Goal: Transaction & Acquisition: Purchase product/service

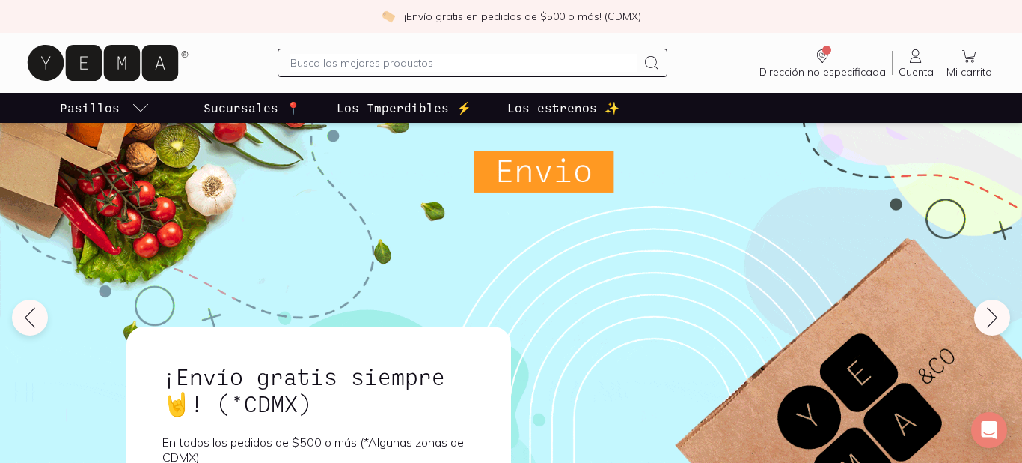
click at [406, 61] on input "text" at bounding box center [463, 63] width 347 height 18
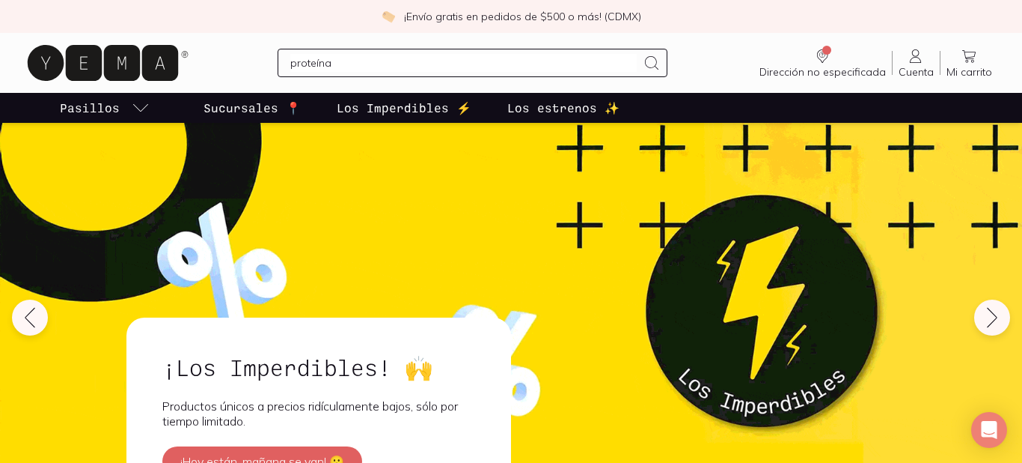
type input "proteínas"
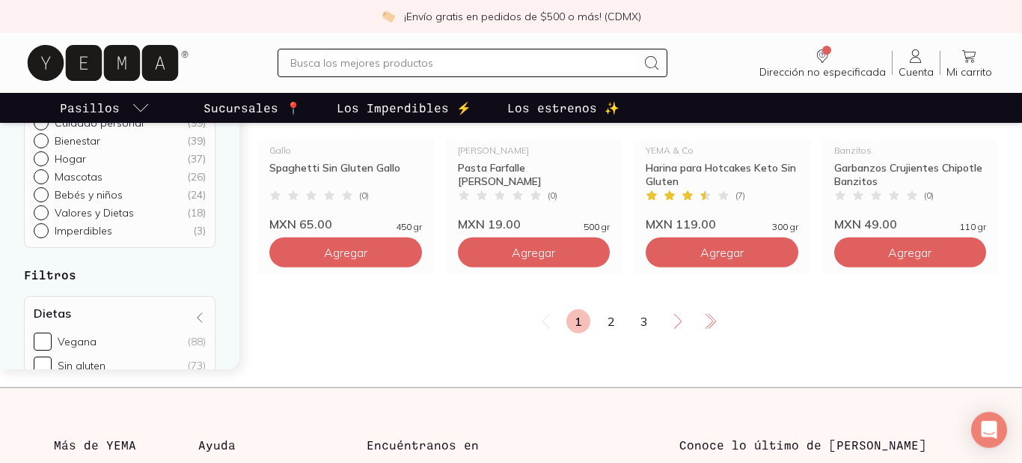
scroll to position [2169, 0]
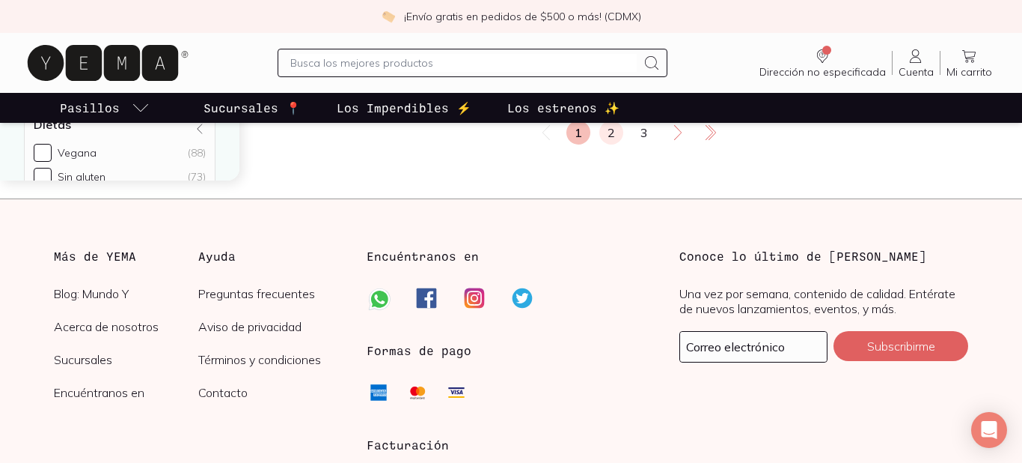
click at [612, 133] on link "2" at bounding box center [612, 133] width 24 height 24
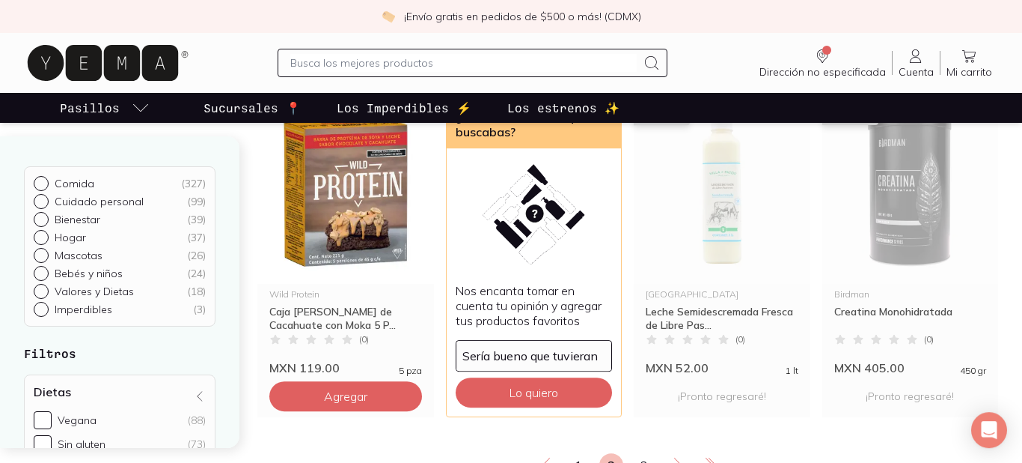
scroll to position [1859, 0]
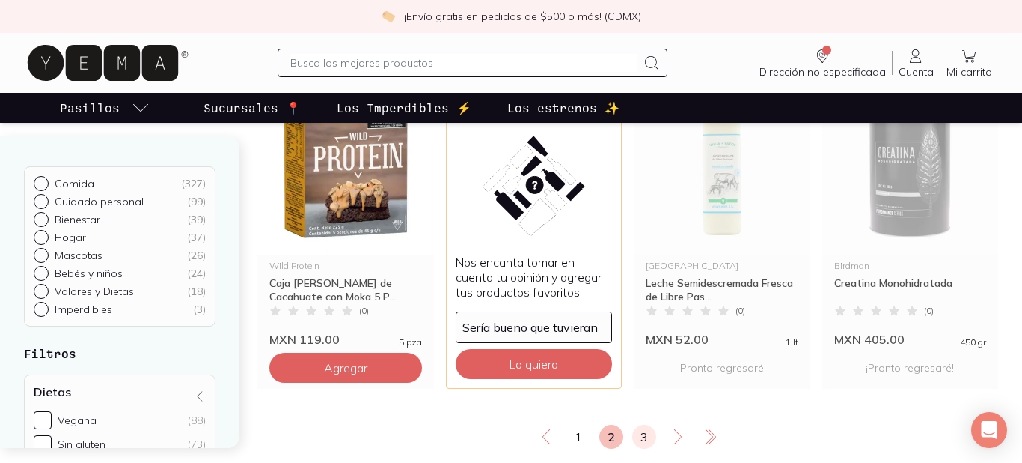
click at [647, 432] on link "3" at bounding box center [644, 436] width 24 height 24
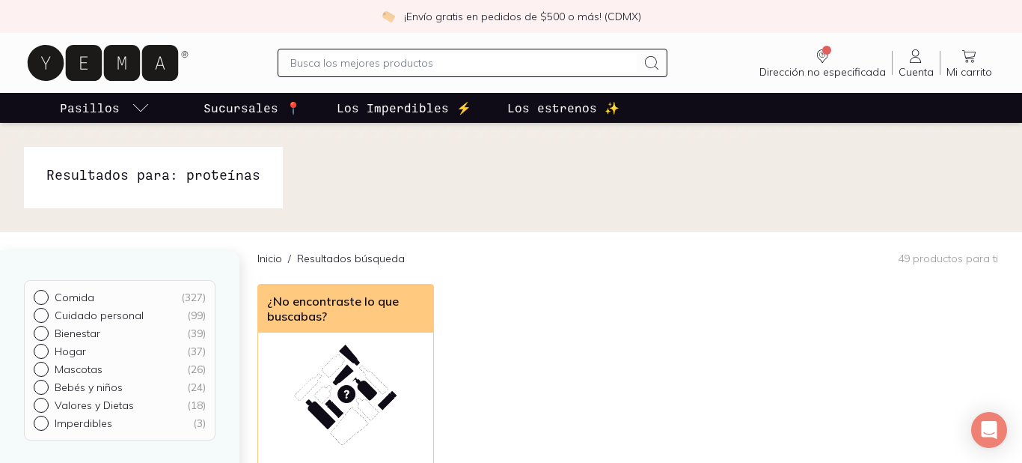
click at [376, 55] on input "text" at bounding box center [463, 63] width 347 height 18
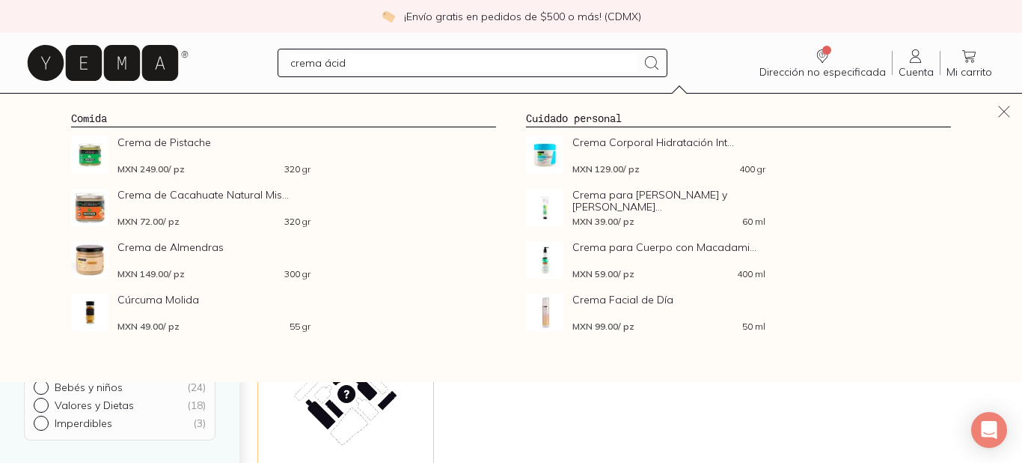
type input "crema ácida"
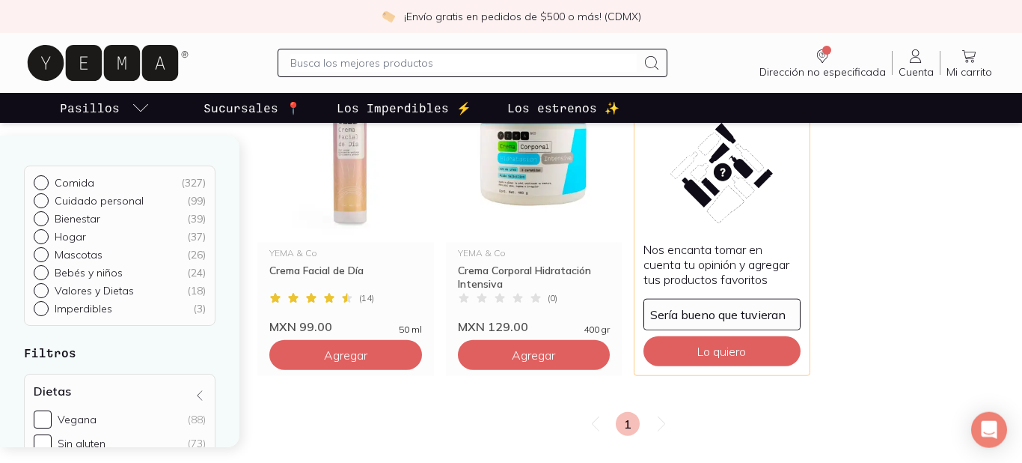
scroll to position [207, 0]
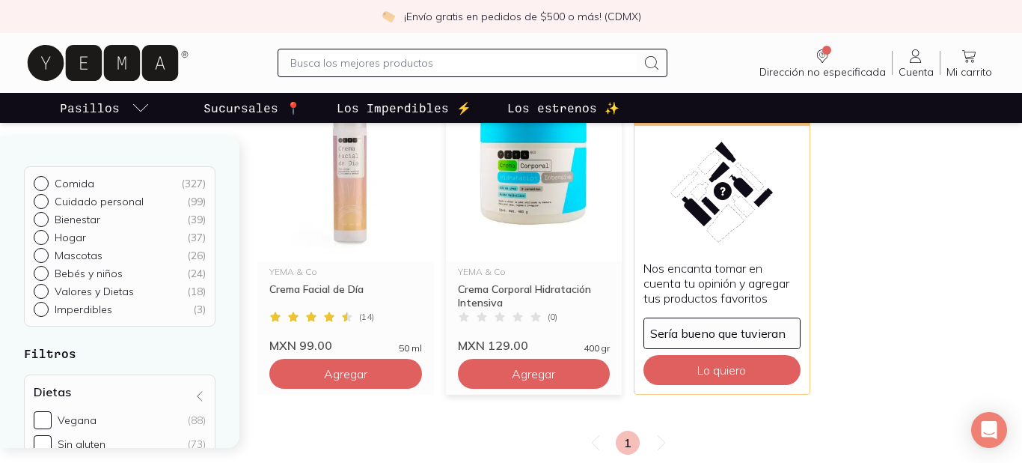
click at [493, 196] on img at bounding box center [534, 169] width 177 height 184
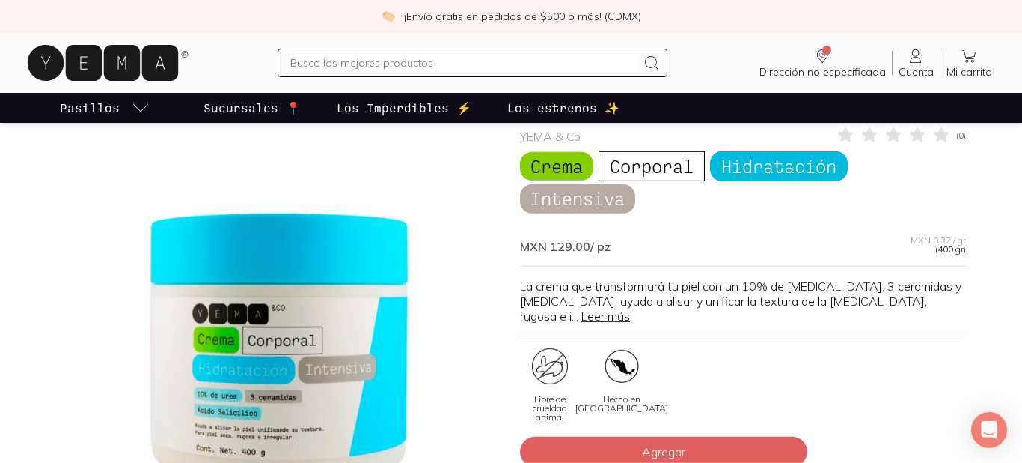
scroll to position [103, 0]
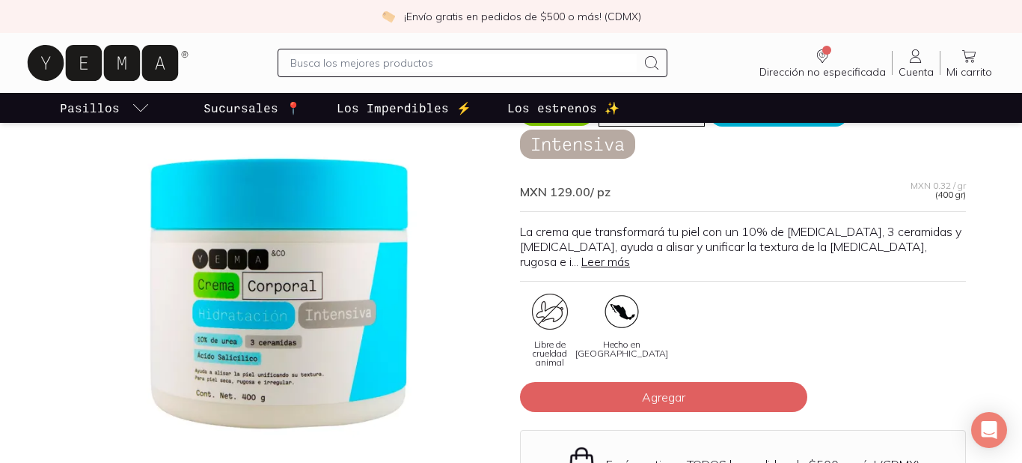
click at [630, 254] on link "Leer más" at bounding box center [606, 261] width 49 height 15
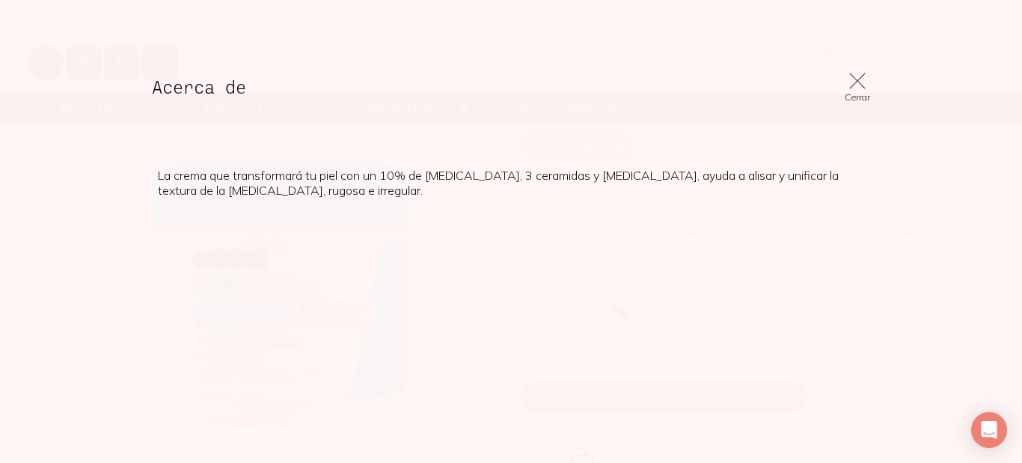
click at [852, 84] on icon at bounding box center [857, 80] width 21 height 21
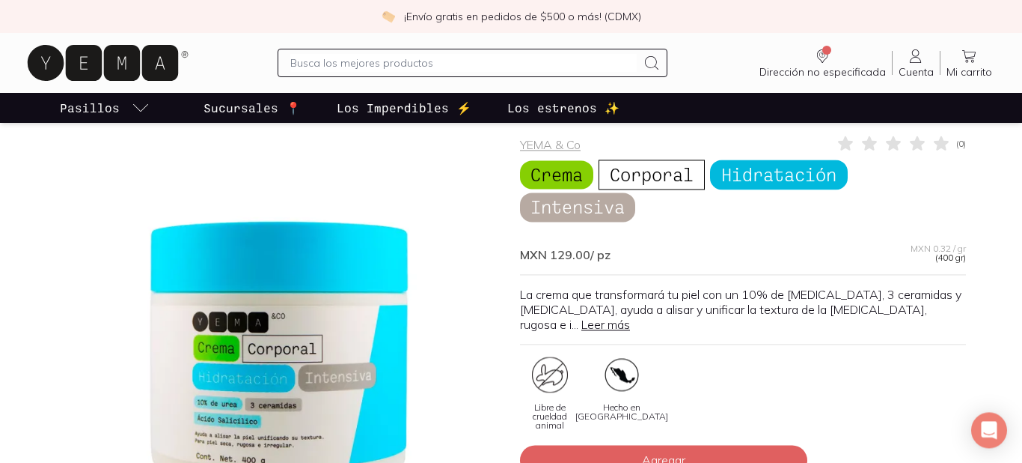
scroll to position [0, 0]
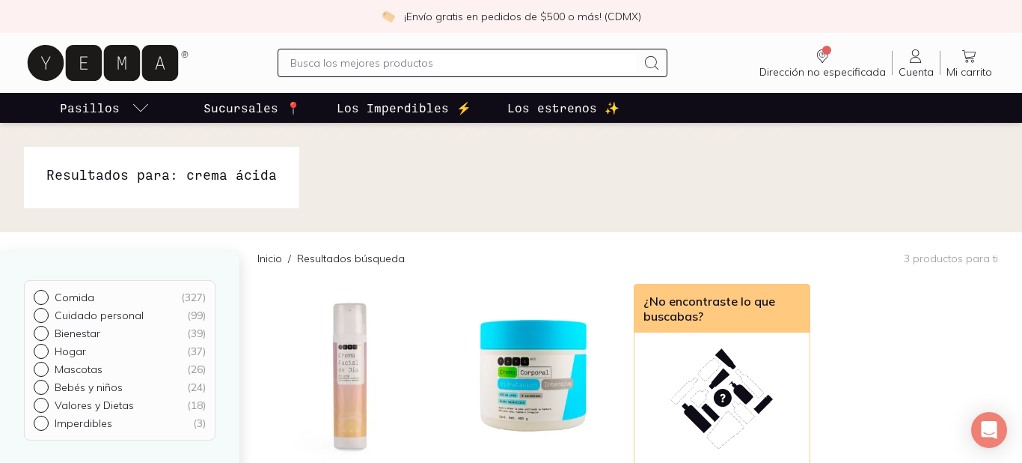
click at [326, 58] on input "text" at bounding box center [463, 63] width 347 height 18
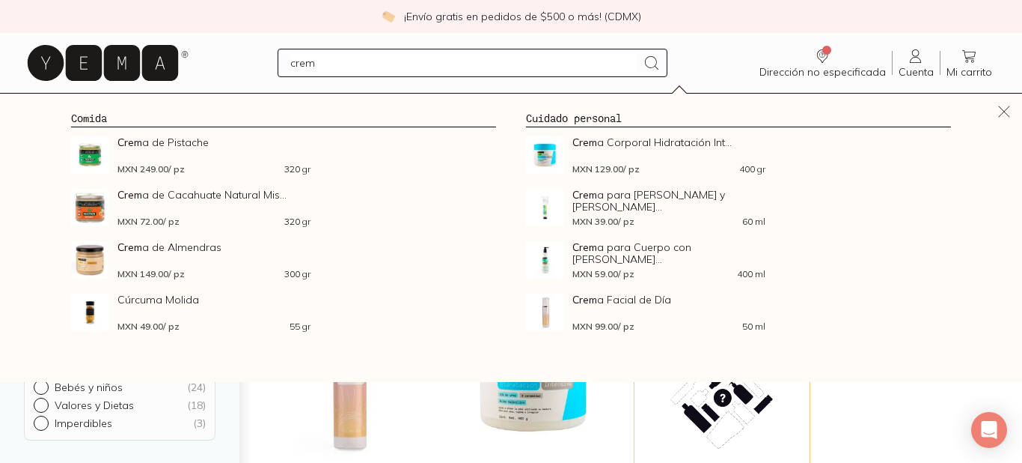
type input "crema"
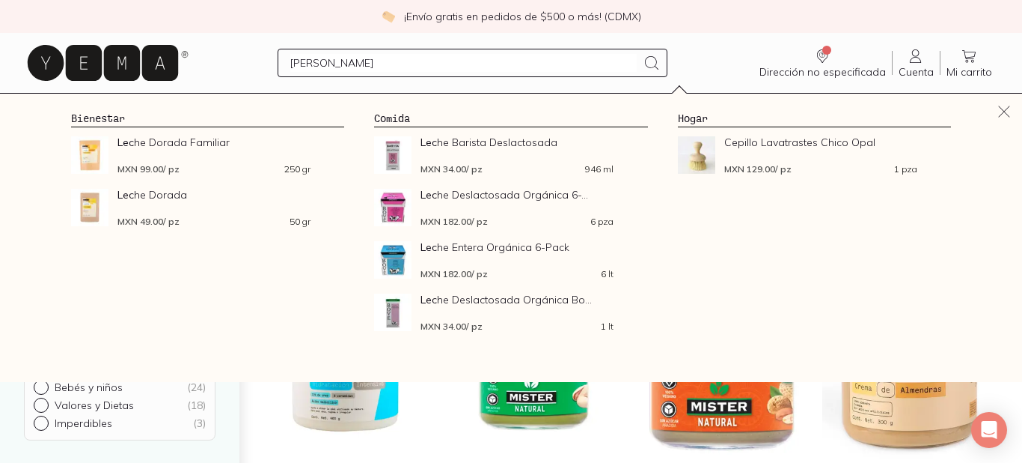
type input "leche"
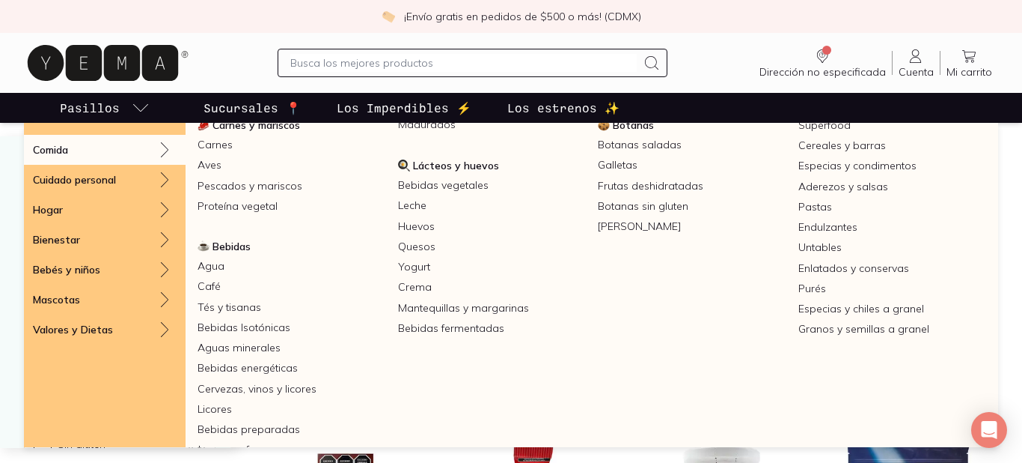
scroll to position [261, 0]
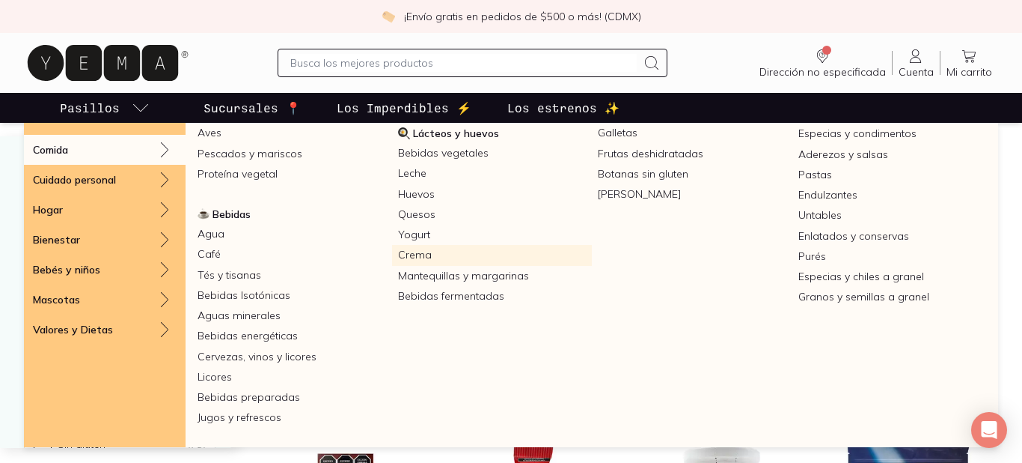
click at [424, 251] on link "Crema" at bounding box center [492, 255] width 201 height 20
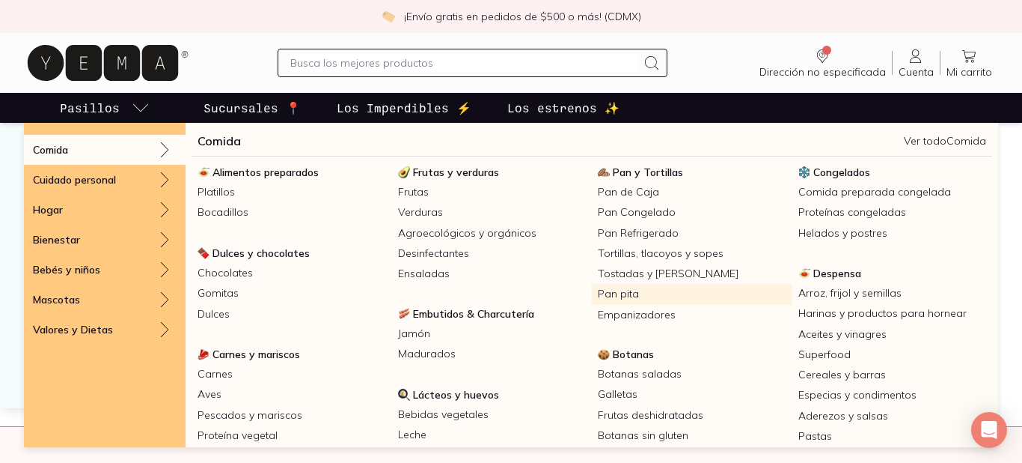
click at [613, 290] on link "Pan pita" at bounding box center [692, 294] width 201 height 20
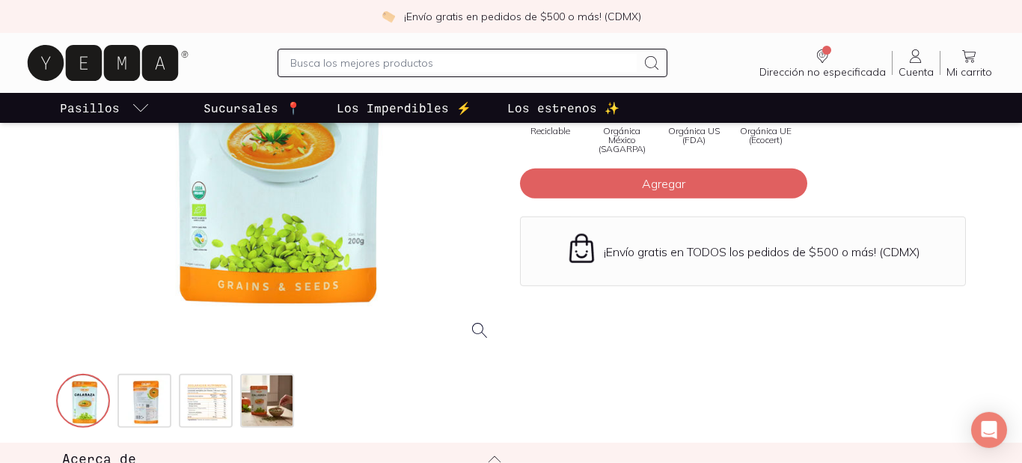
scroll to position [310, 0]
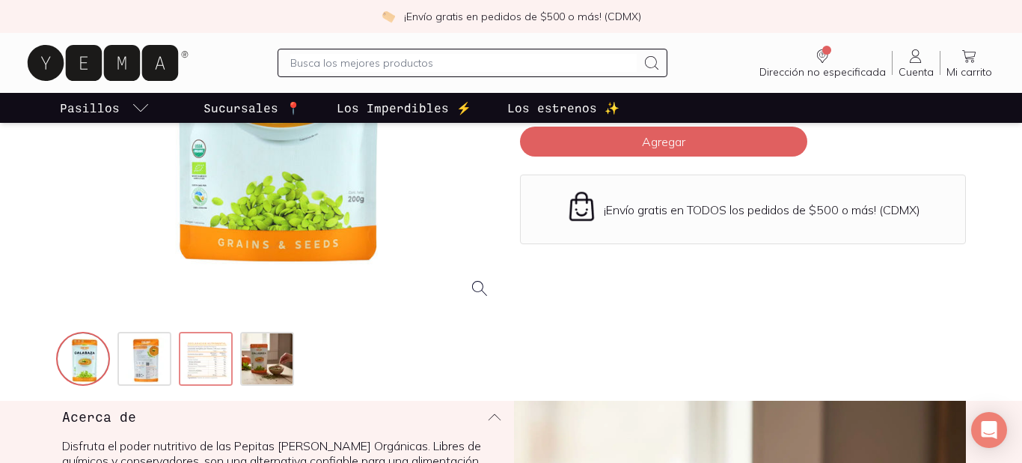
click at [196, 367] on img at bounding box center [207, 360] width 54 height 54
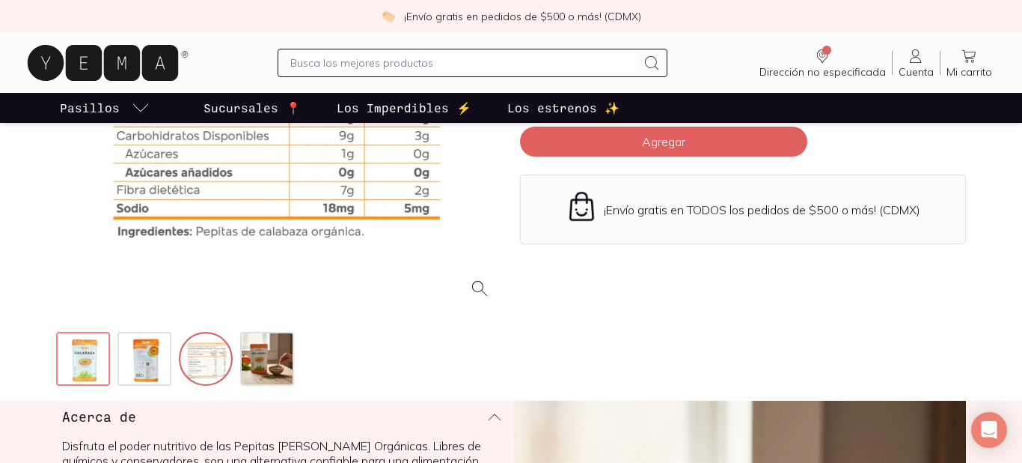
click at [94, 355] on img at bounding box center [85, 360] width 54 height 54
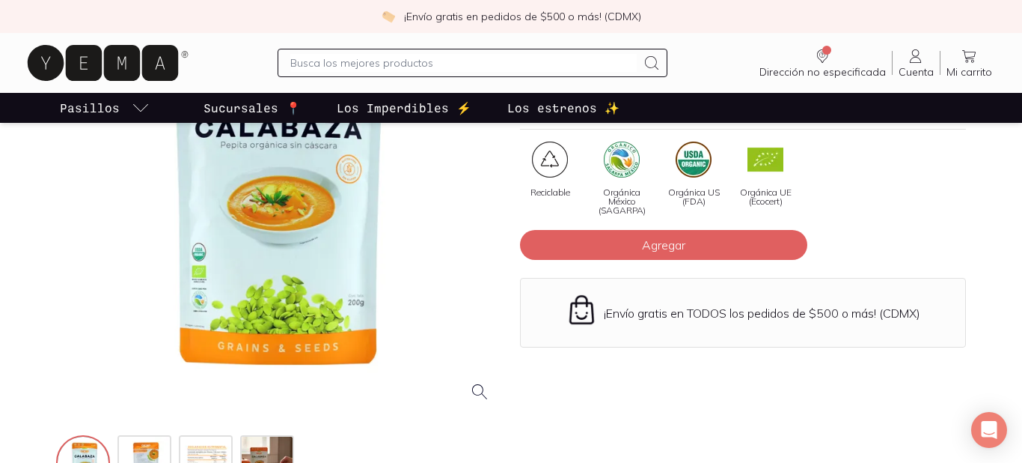
scroll to position [103, 0]
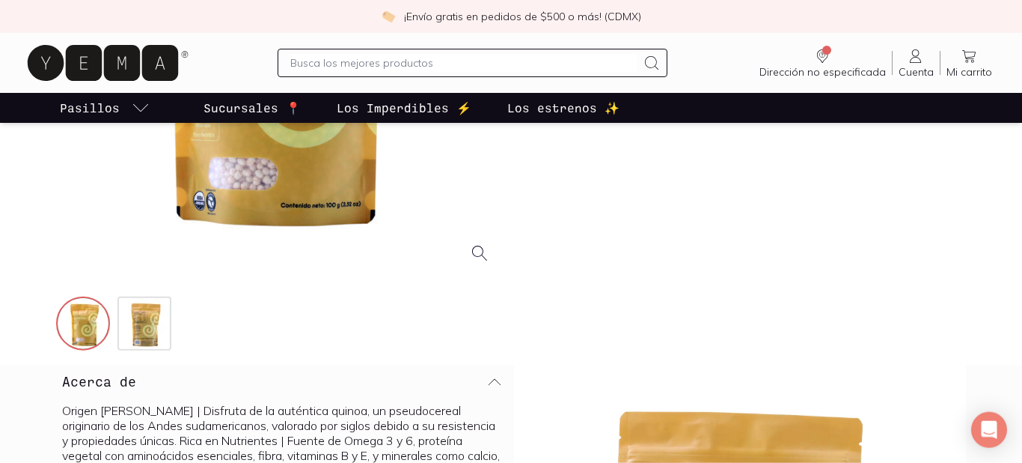
scroll to position [310, 0]
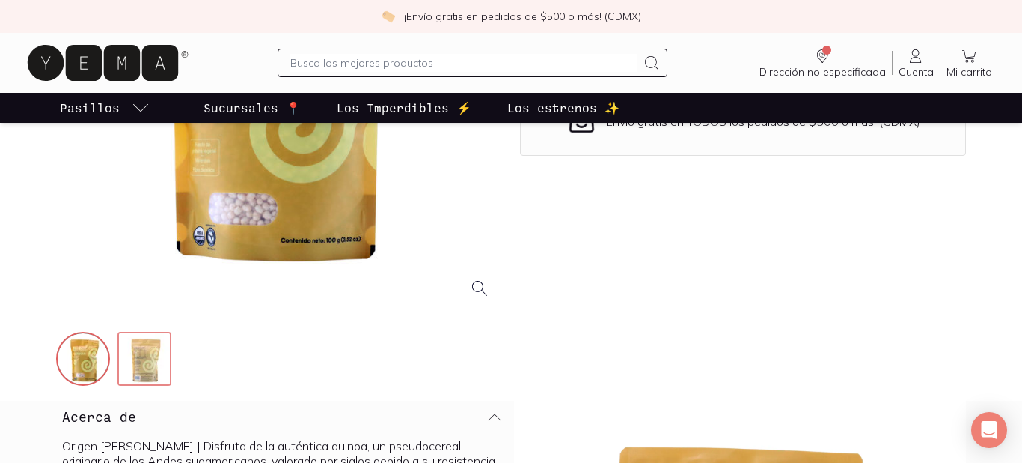
click at [165, 359] on img at bounding box center [146, 360] width 54 height 54
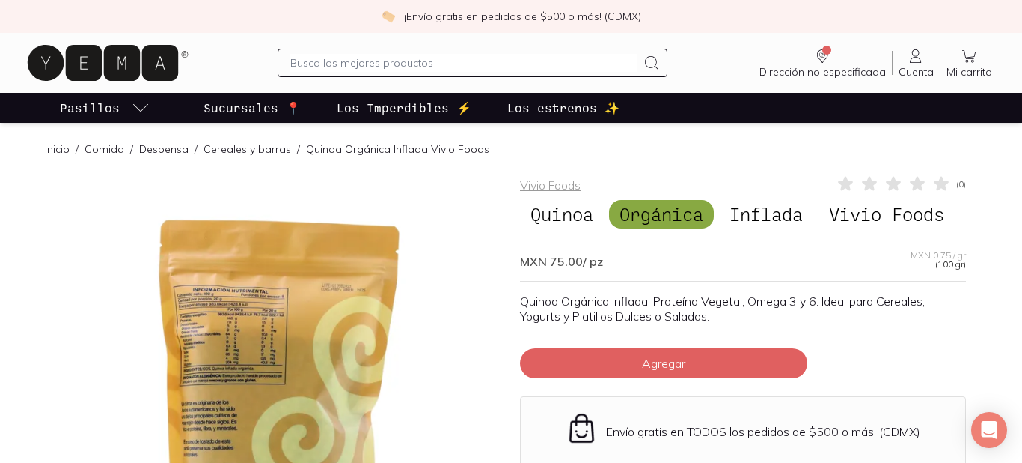
scroll to position [103, 0]
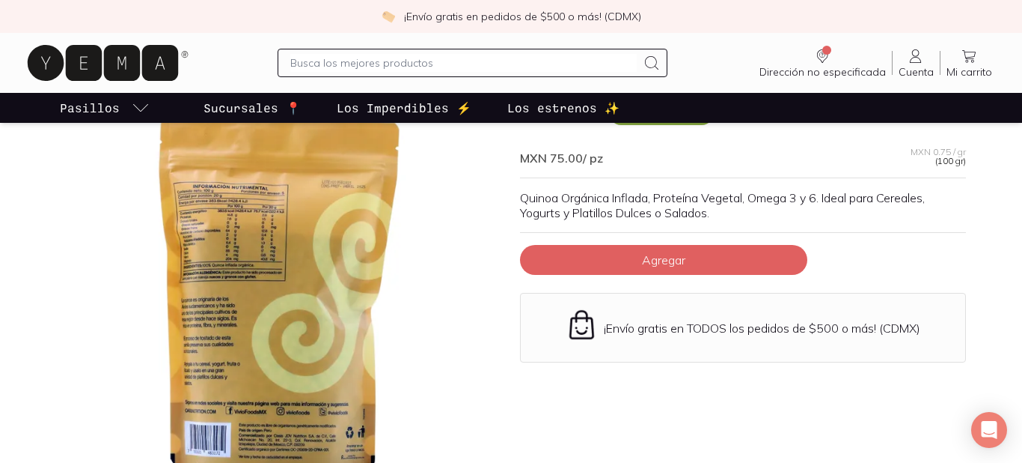
click at [231, 215] on div at bounding box center [279, 294] width 446 height 446
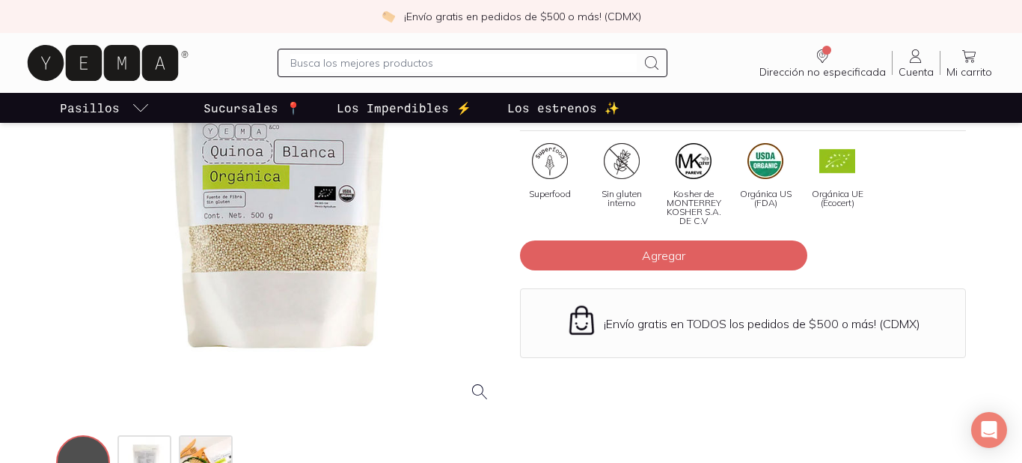
scroll to position [310, 0]
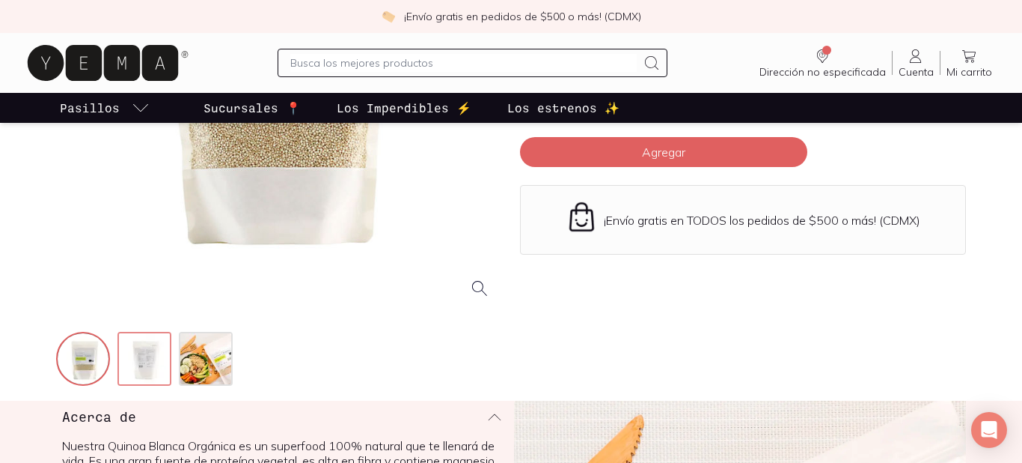
click at [148, 357] on img at bounding box center [146, 360] width 54 height 54
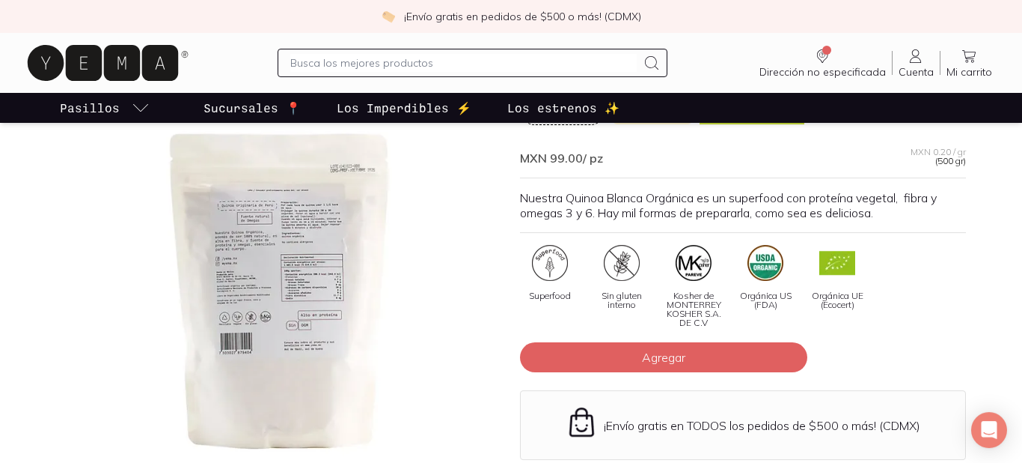
scroll to position [103, 0]
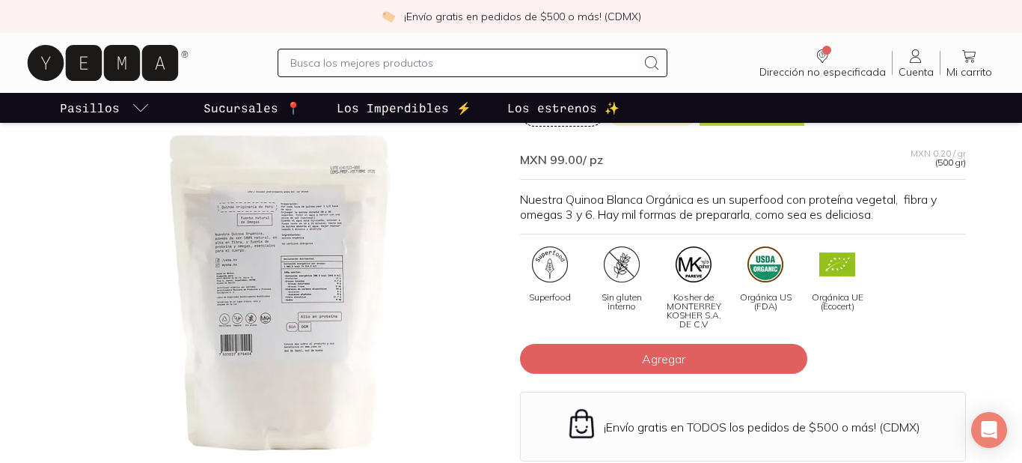
click at [317, 281] on div at bounding box center [279, 294] width 446 height 446
